Goal: Information Seeking & Learning: Learn about a topic

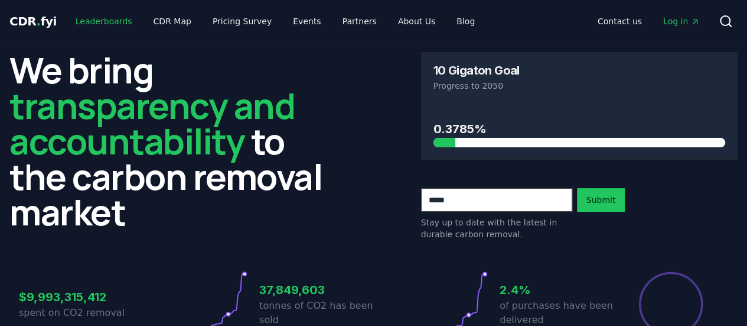
click at [90, 27] on link "Leaderboards" at bounding box center [104, 21] width 76 height 21
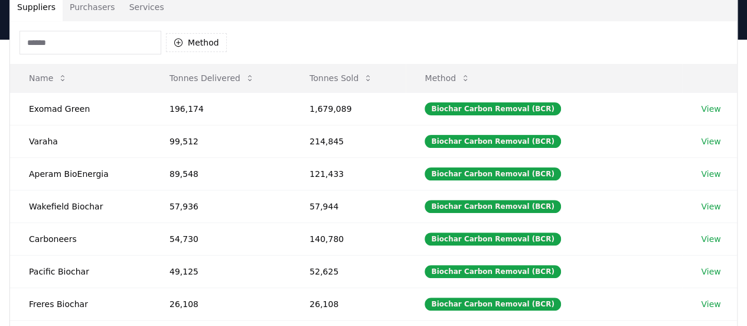
scroll to position [98, 0]
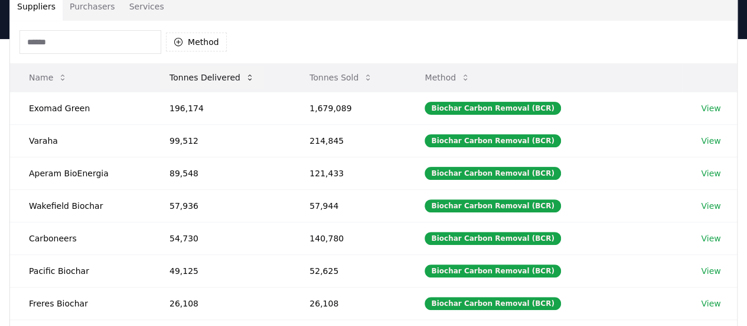
click at [224, 81] on button "Tonnes Delivered" at bounding box center [212, 78] width 104 height 24
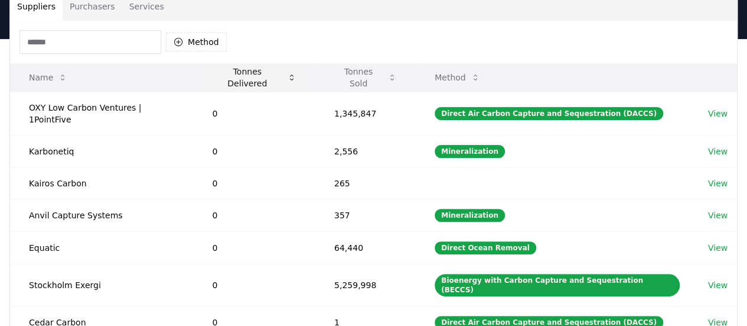
click at [260, 77] on button "Tonnes Delivered" at bounding box center [254, 78] width 103 height 24
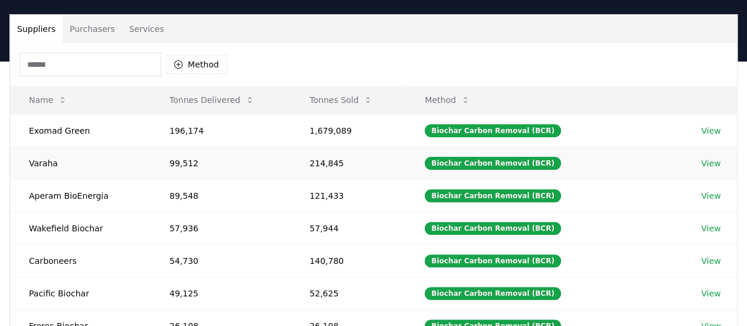
scroll to position [0, 0]
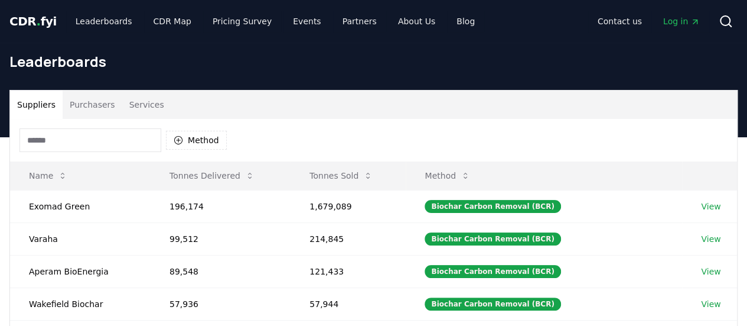
click at [96, 136] on input at bounding box center [90, 140] width 142 height 24
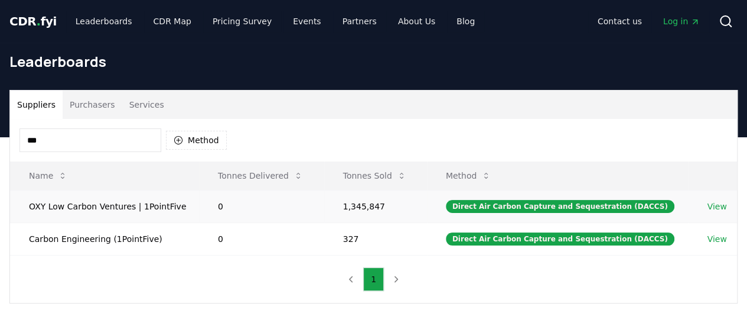
type input "***"
click at [711, 210] on link "View" at bounding box center [716, 206] width 19 height 12
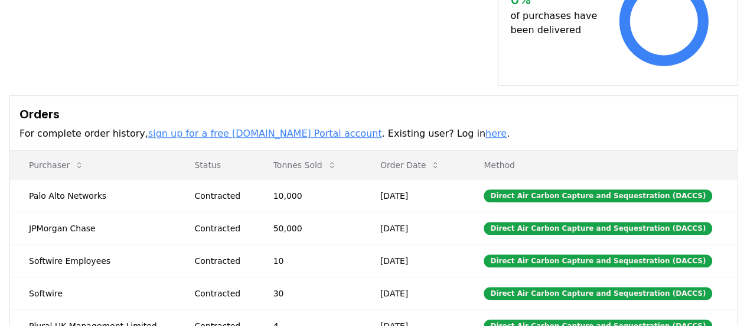
scroll to position [359, 0]
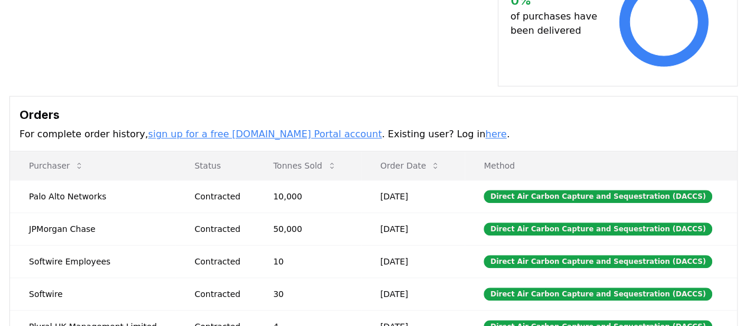
click at [486, 128] on link "here" at bounding box center [496, 133] width 21 height 11
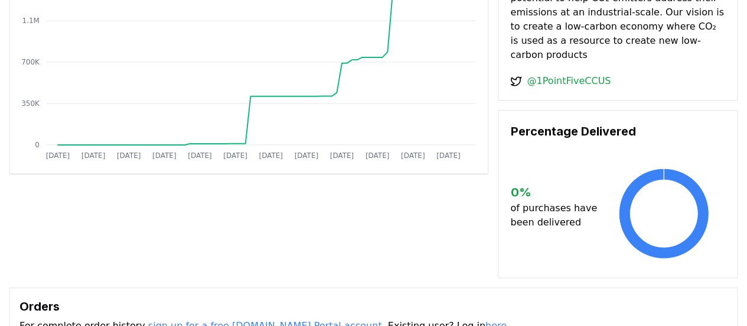
scroll to position [0, 0]
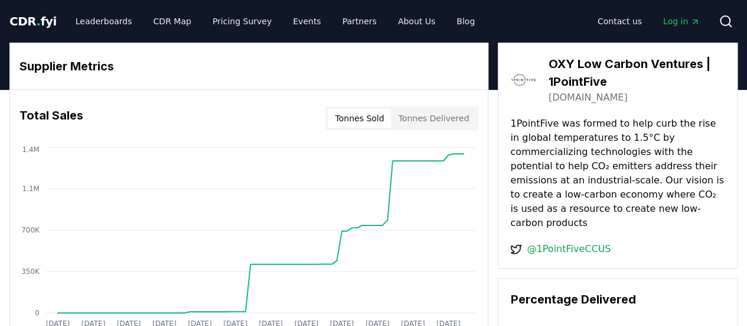
click at [668, 21] on span "Log in" at bounding box center [681, 21] width 37 height 12
